Goal: Navigation & Orientation: Find specific page/section

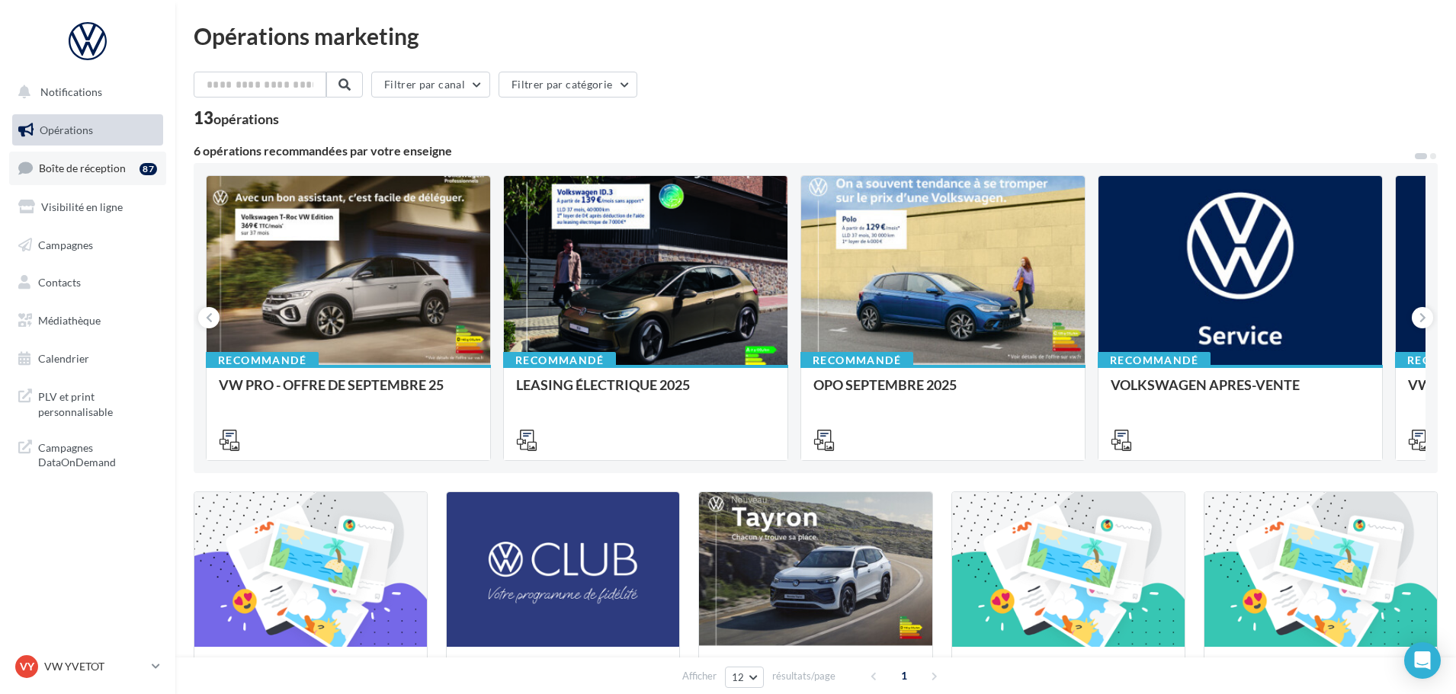
click at [70, 157] on link "Boîte de réception 87" at bounding box center [87, 168] width 157 height 33
click at [94, 170] on span "Boîte de réception" at bounding box center [82, 168] width 87 height 13
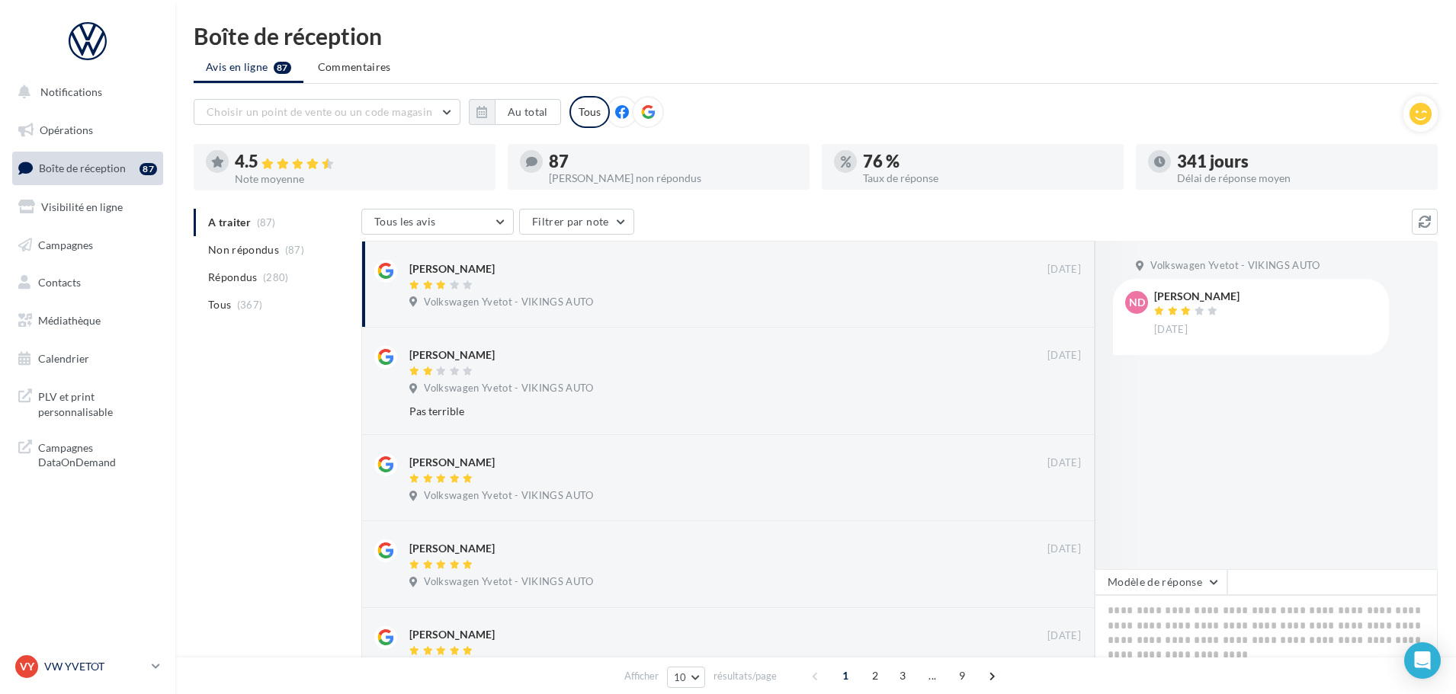
click at [130, 659] on div "VY VW YVETOT vw-yve-vau" at bounding box center [80, 666] width 130 height 23
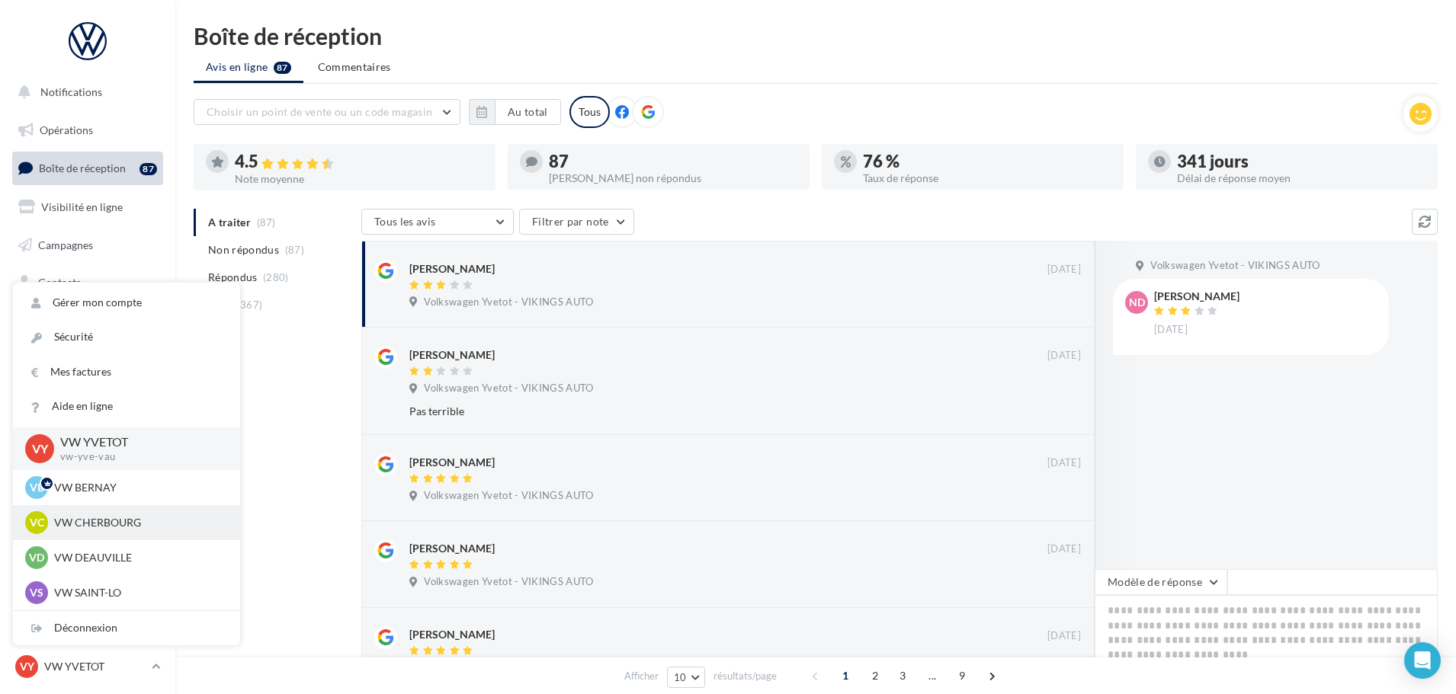
click at [101, 526] on p "VW CHERBOURG" at bounding box center [138, 522] width 168 height 15
